Goal: Register for event/course: Register for event/course

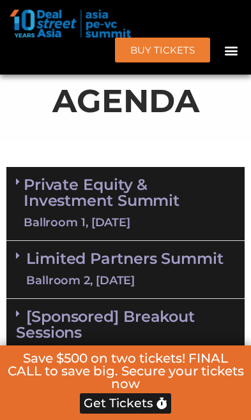
scroll to position [841, 0]
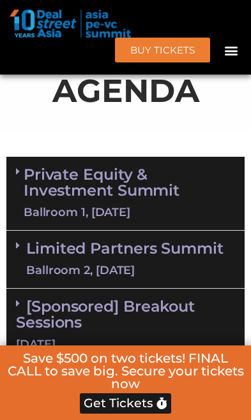
click at [23, 298] on span at bounding box center [21, 303] width 10 height 11
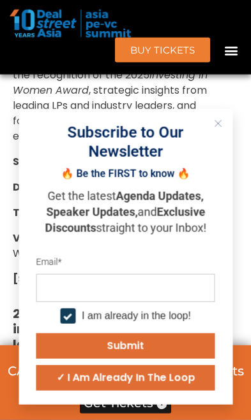
click at [222, 132] on button "Close" at bounding box center [217, 123] width 17 height 17
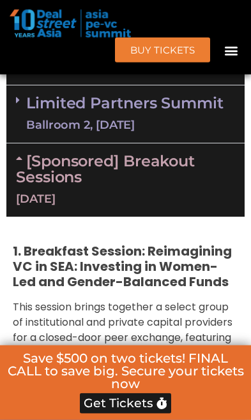
scroll to position [986, 0]
click at [22, 152] on link "[Sponsored] Breakout Sessions [DATE]" at bounding box center [125, 179] width 219 height 55
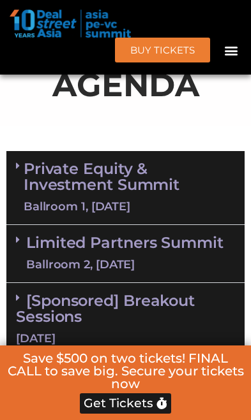
scroll to position [847, 0]
click at [235, 48] on icon "Menu Toggle" at bounding box center [231, 50] width 14 height 14
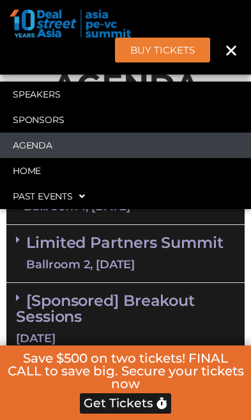
click at [26, 144] on link "Agenda" at bounding box center [125, 146] width 251 height 26
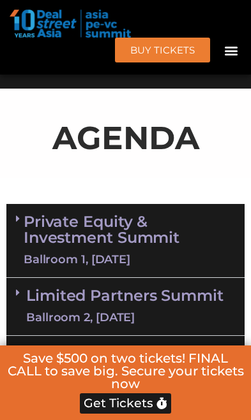
scroll to position [791, 0]
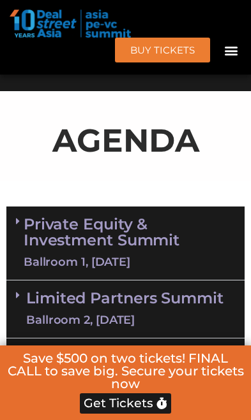
click at [200, 220] on link "Private Equity & Investment Summit Ballroom 1, [DATE]" at bounding box center [129, 243] width 211 height 54
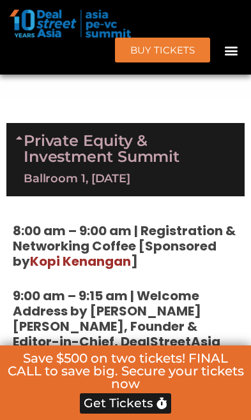
scroll to position [874, 0]
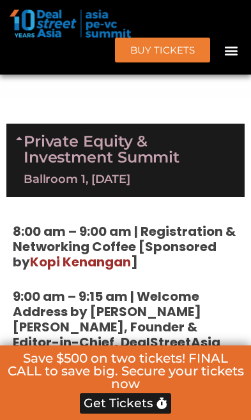
click at [192, 368] on link "Opening Session –" at bounding box center [106, 384] width 186 height 33
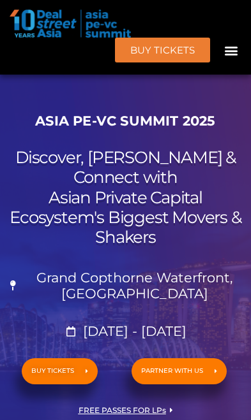
scroll to position [874, 0]
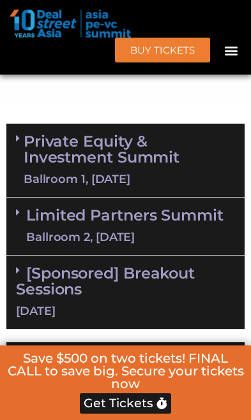
click at [25, 135] on link "Private Equity & Investment Summit Ballroom 1, [DATE]" at bounding box center [129, 160] width 211 height 54
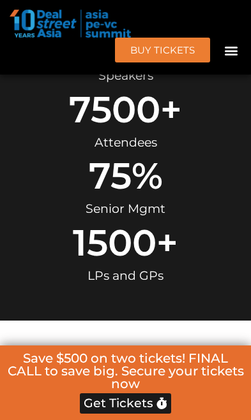
scroll to position [561, 0]
